Goal: Find specific page/section: Find specific page/section

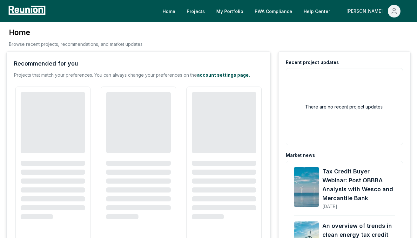
click at [379, 12] on div "[PERSON_NAME]" at bounding box center [366, 11] width 39 height 13
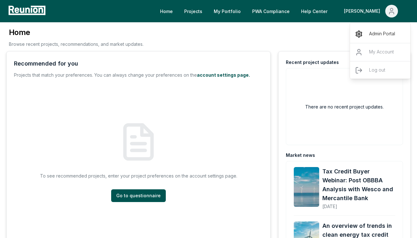
click at [371, 33] on p "Admin Portal" at bounding box center [382, 34] width 26 height 8
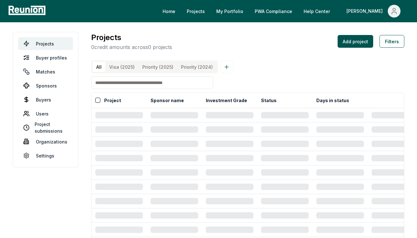
click at [147, 85] on input at bounding box center [152, 82] width 122 height 13
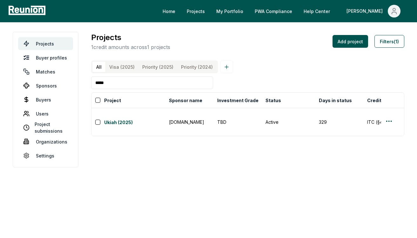
type input "*****"
click at [123, 119] on link "Ukiah (2025)" at bounding box center [134, 123] width 61 height 8
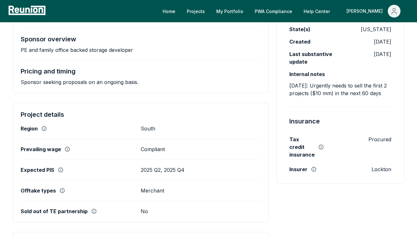
scroll to position [171, 0]
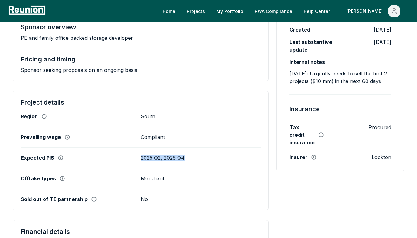
drag, startPoint x: 133, startPoint y: 159, endPoint x: 208, endPoint y: 158, distance: 75.0
click at [208, 158] on div "Expected PIS 2025 Q2, 2025 Q4" at bounding box center [141, 157] width 240 height 6
click at [208, 158] on div "2025 Q2, 2025 Q4" at bounding box center [201, 157] width 120 height 6
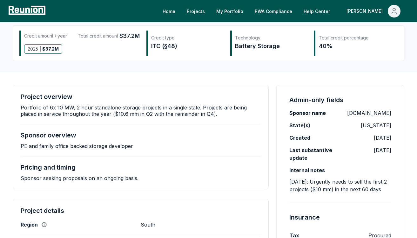
scroll to position [0, 0]
